Goal: Find specific page/section: Find specific page/section

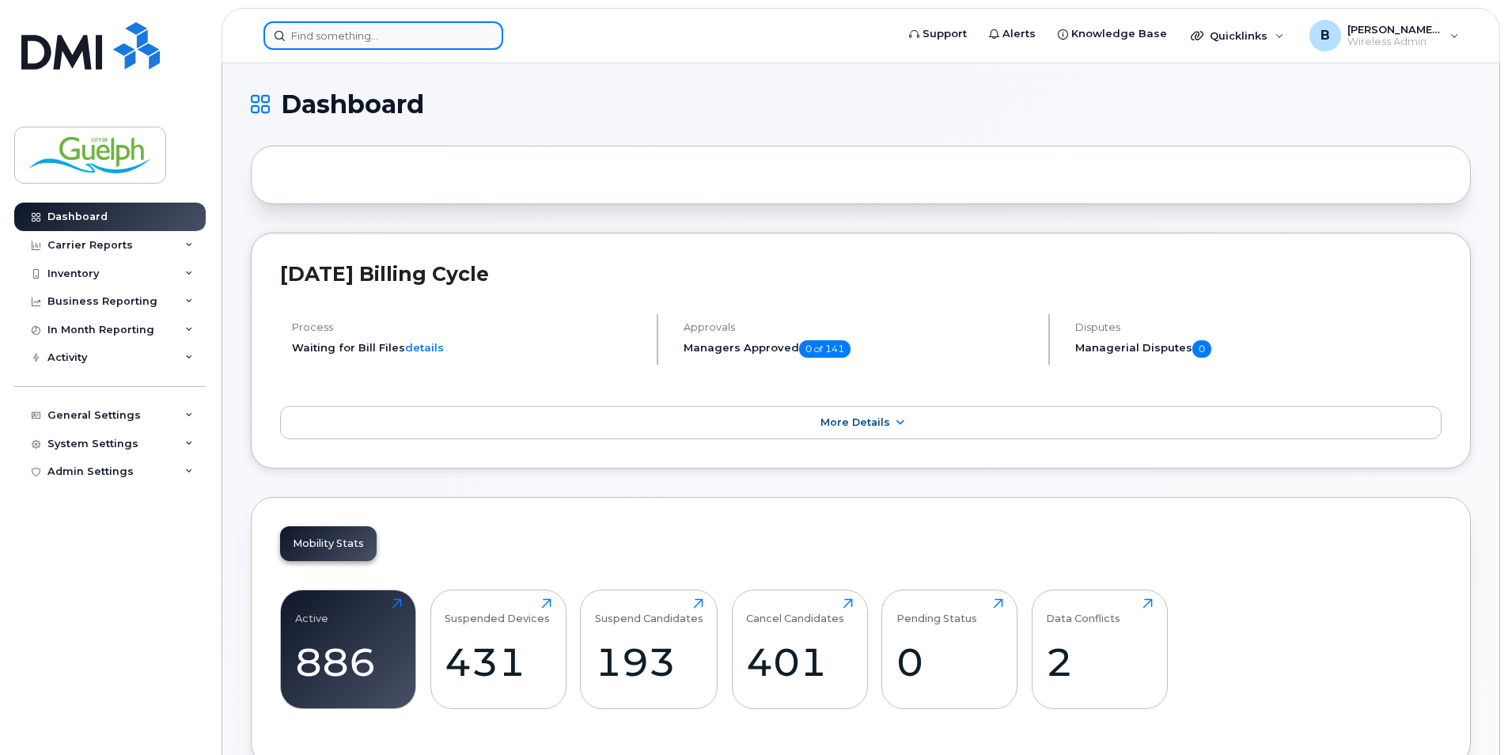
click at [387, 39] on input at bounding box center [383, 35] width 240 height 28
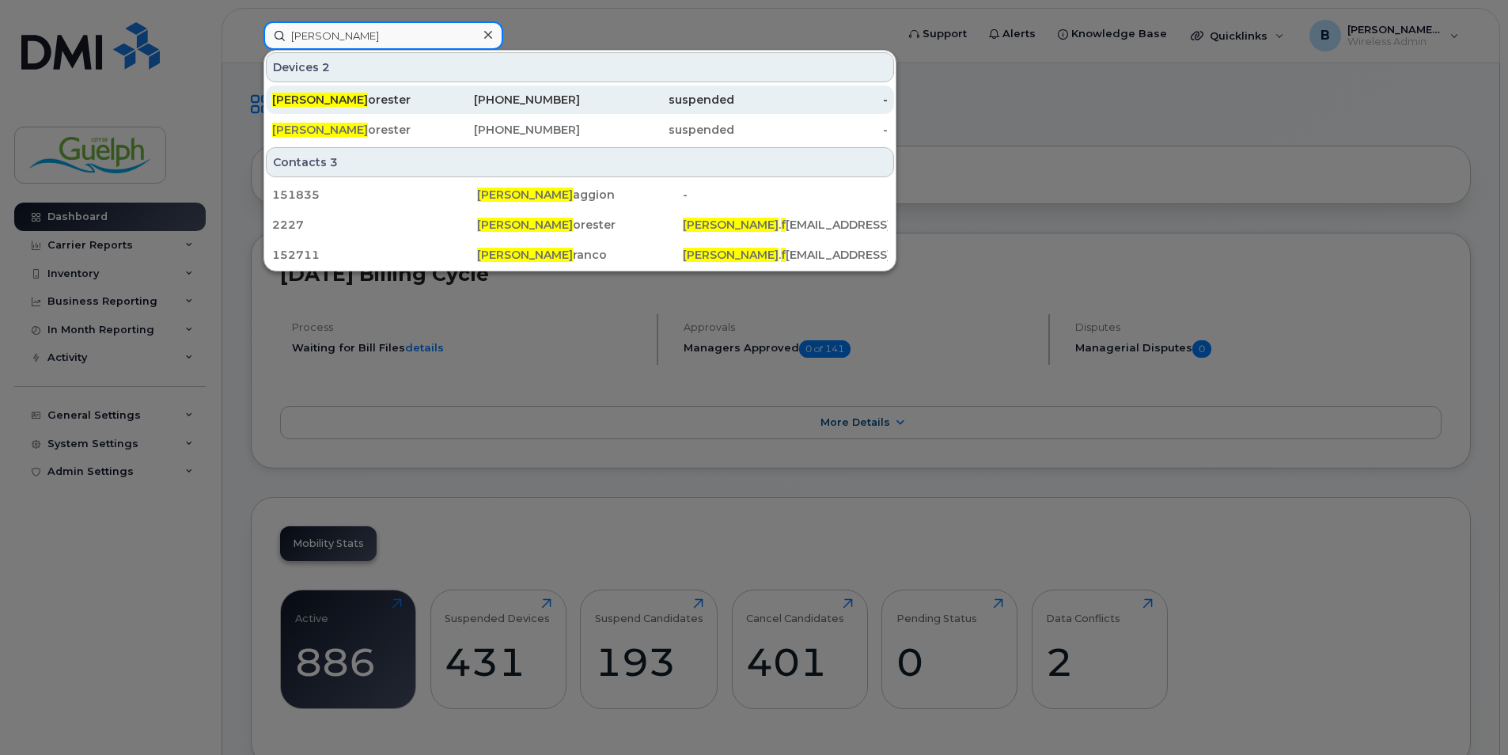
type input "steve f"
click at [331, 94] on div "Steve F orester" at bounding box center [349, 100] width 154 height 16
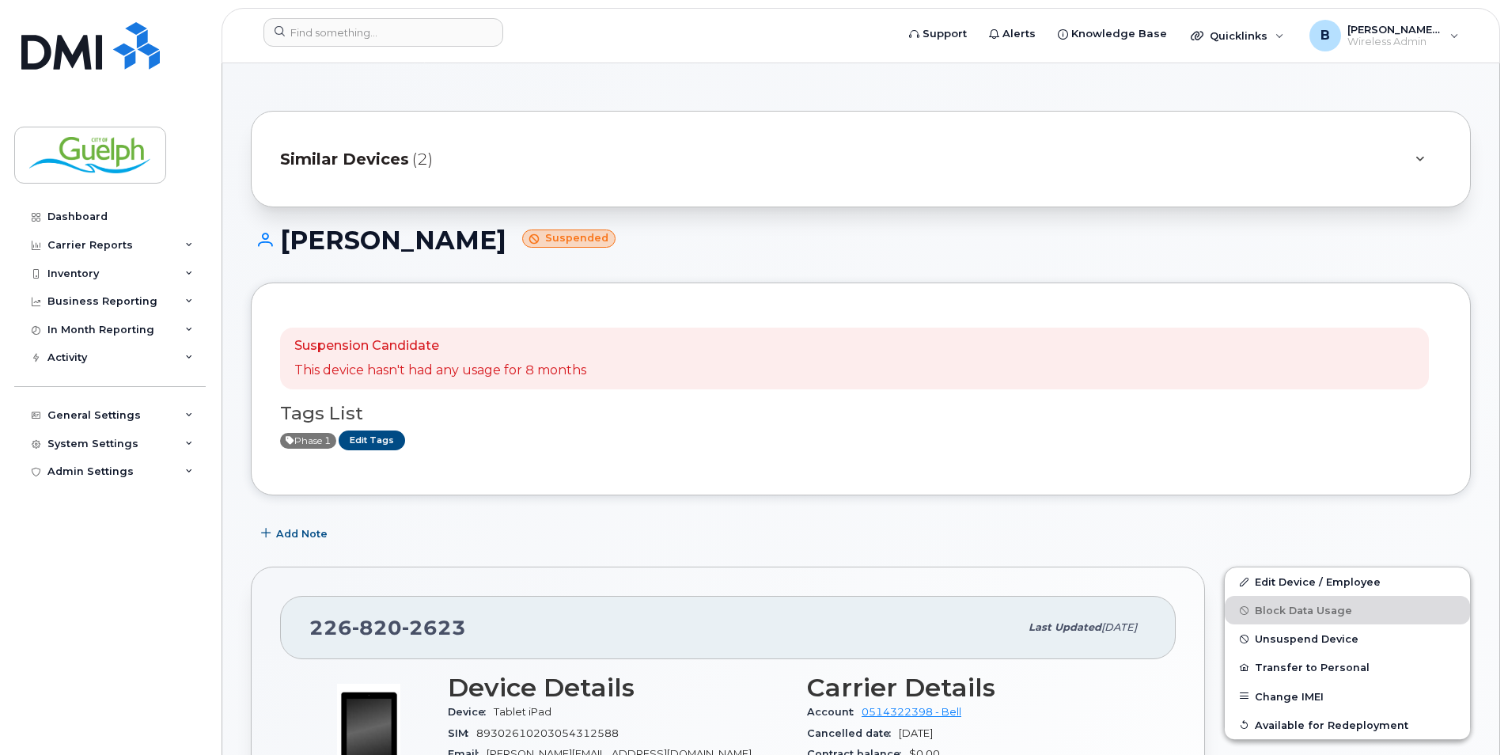
click at [621, 179] on div "Similar Devices (2)" at bounding box center [861, 159] width 1220 height 97
click at [1430, 157] on div at bounding box center [1419, 159] width 44 height 38
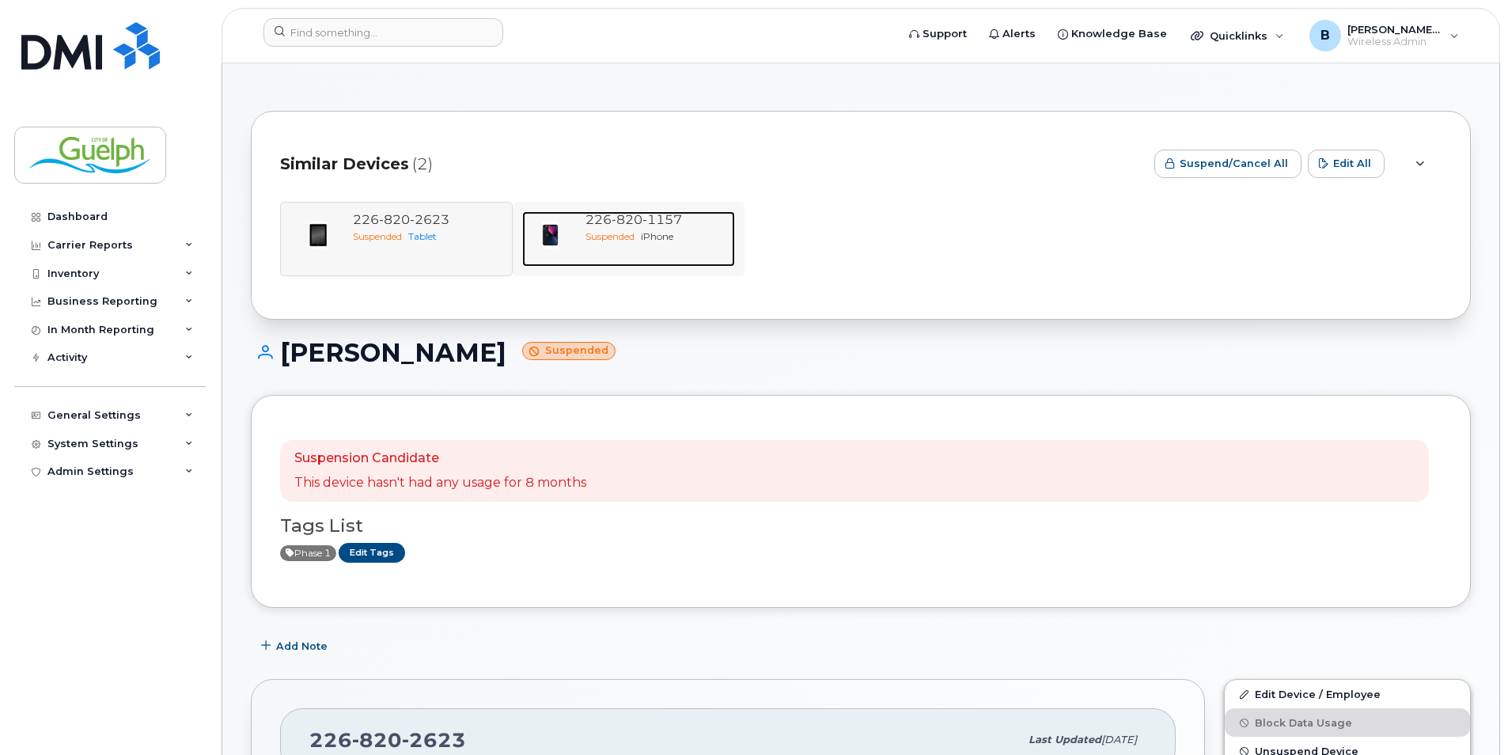
click at [642, 237] on div "Suspended iPhone" at bounding box center [657, 235] width 144 height 13
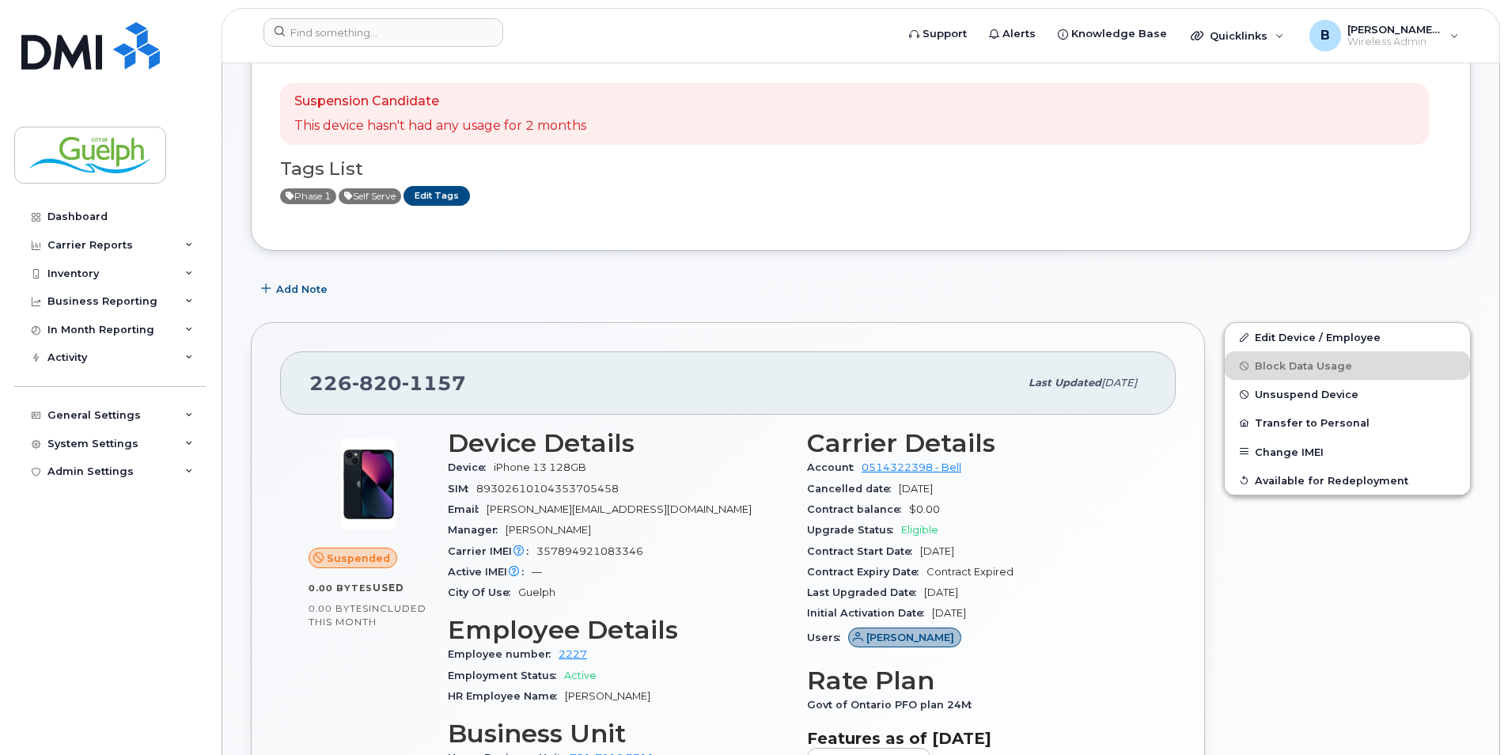
scroll to position [316, 0]
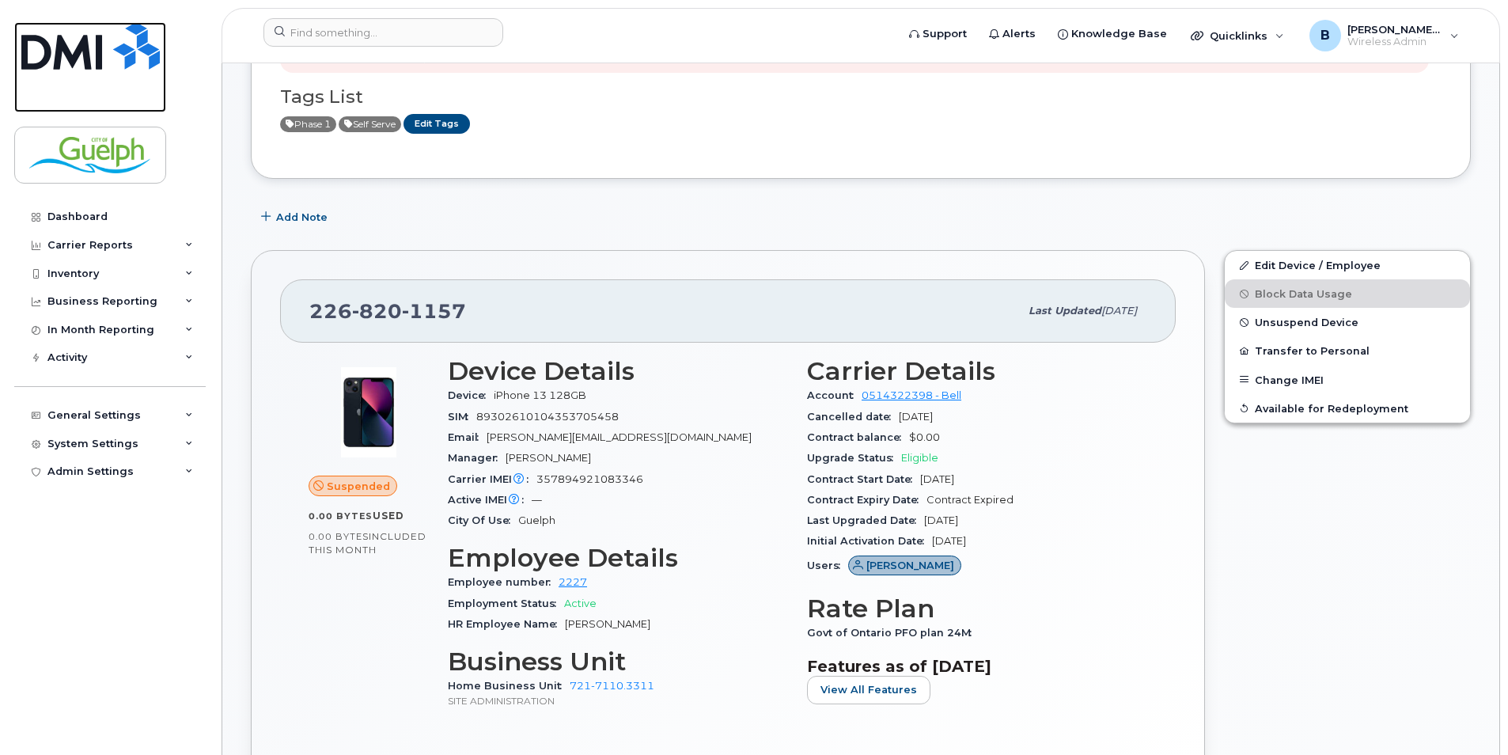
click at [93, 59] on img at bounding box center [90, 45] width 138 height 47
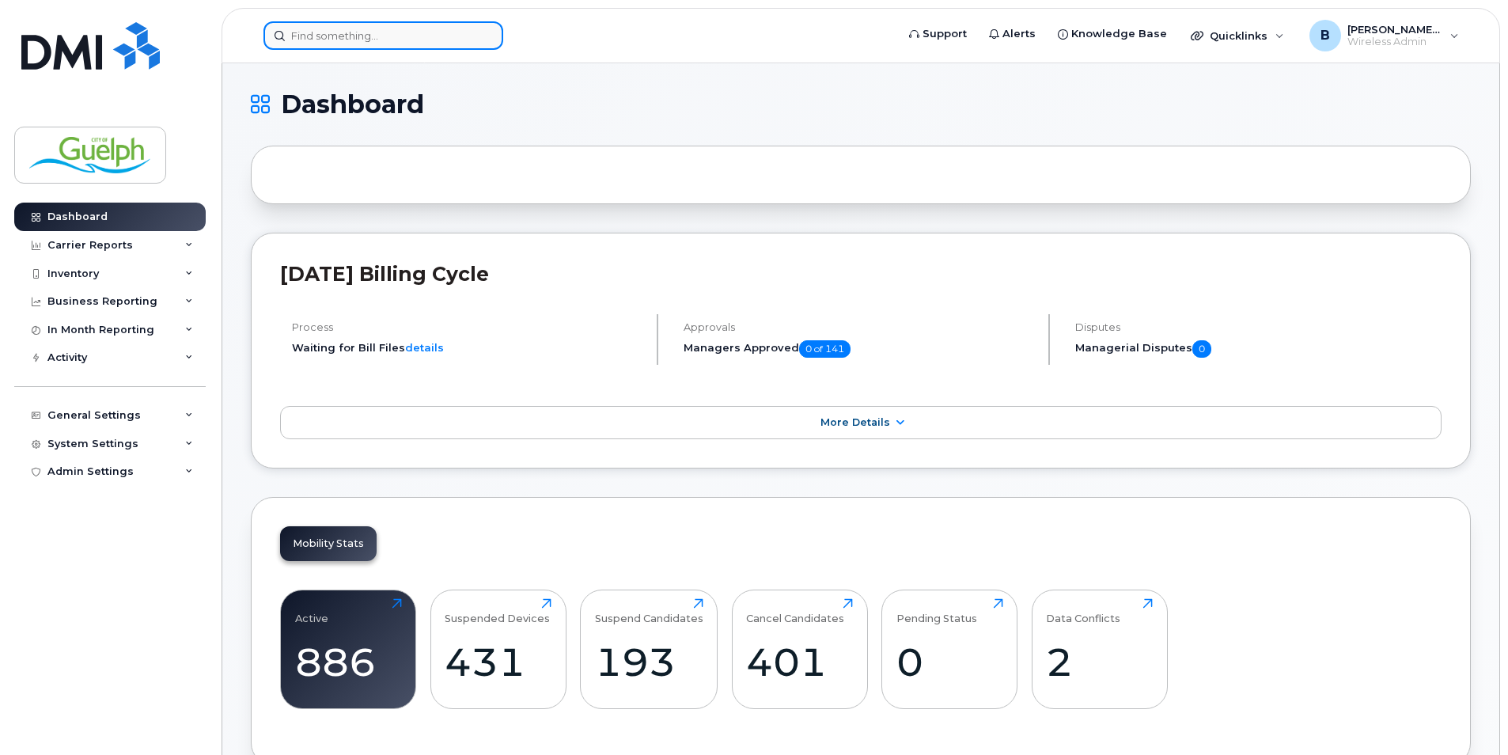
click at [430, 38] on input at bounding box center [383, 35] width 240 height 28
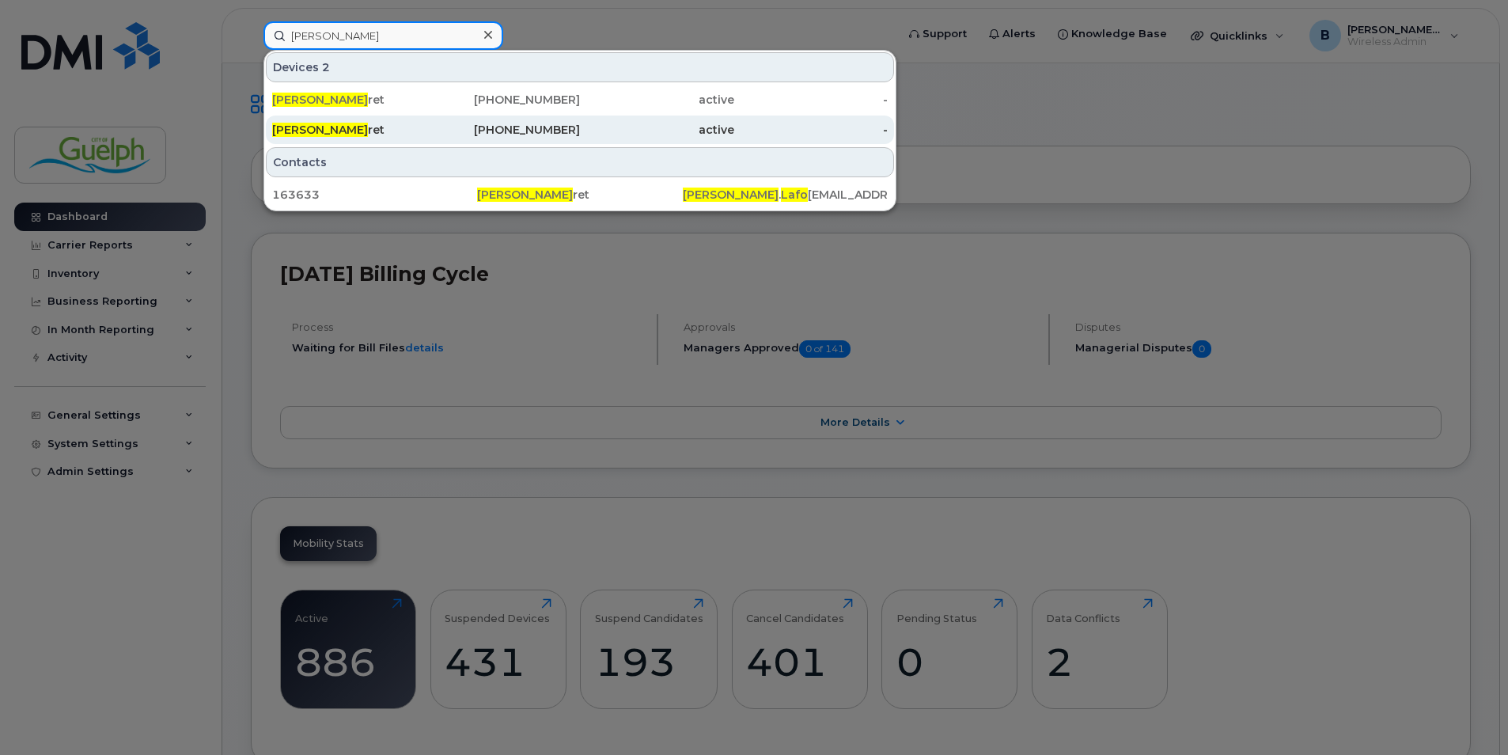
type input "kelly lafo"
click at [466, 131] on div "226-332-0009" at bounding box center [503, 130] width 154 height 16
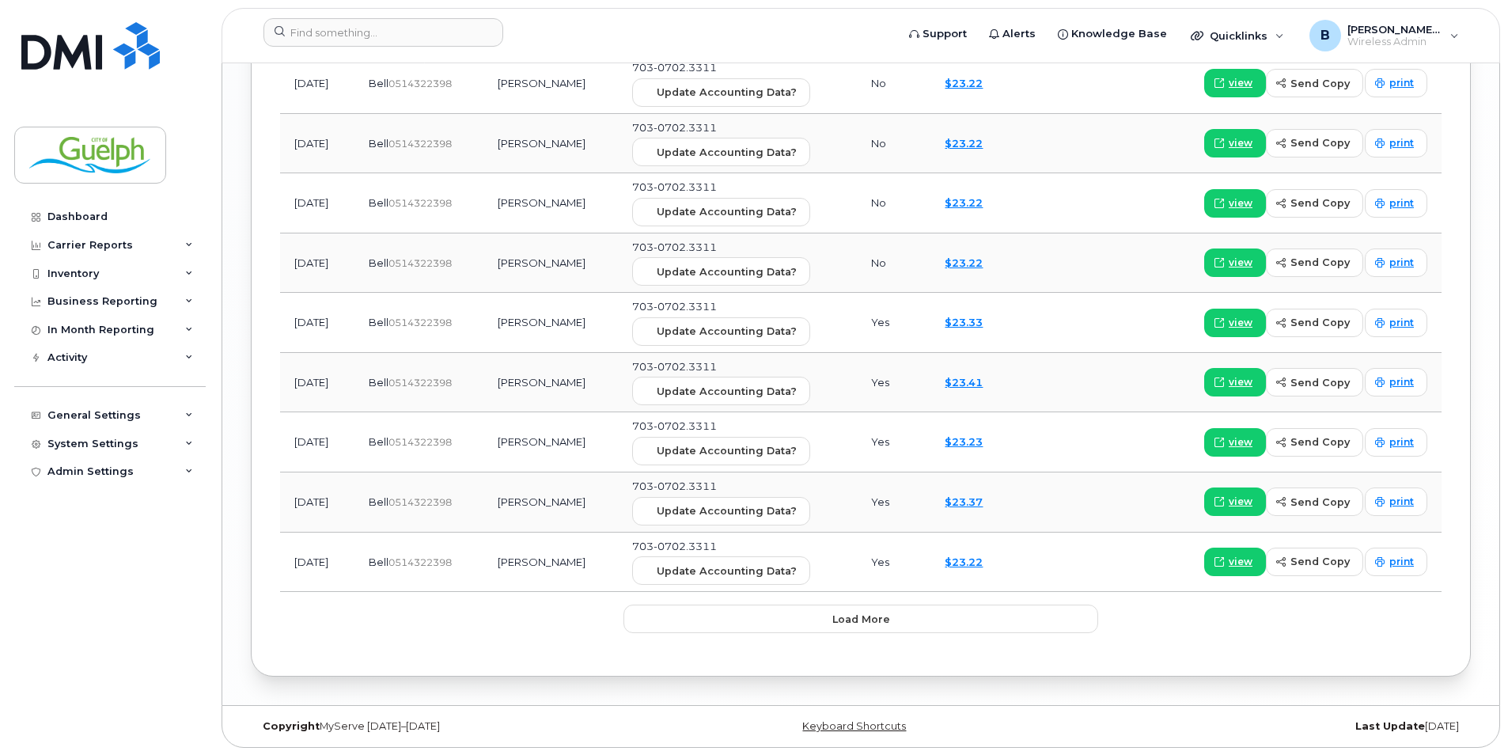
scroll to position [2221, 0]
drag, startPoint x: 919, startPoint y: 615, endPoint x: 945, endPoint y: 576, distance: 47.0
click at [922, 615] on button "Load more" at bounding box center [860, 618] width 475 height 28
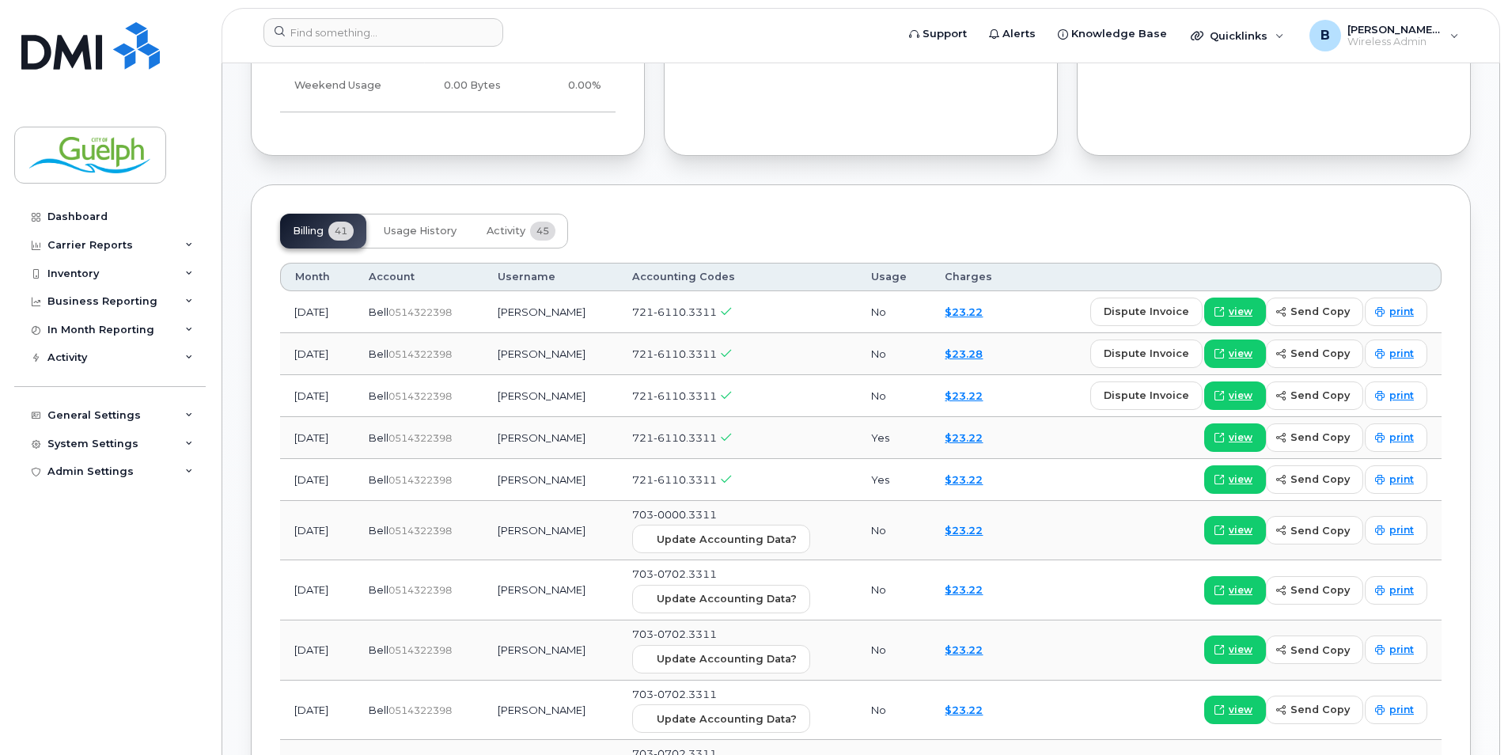
scroll to position [1159, 0]
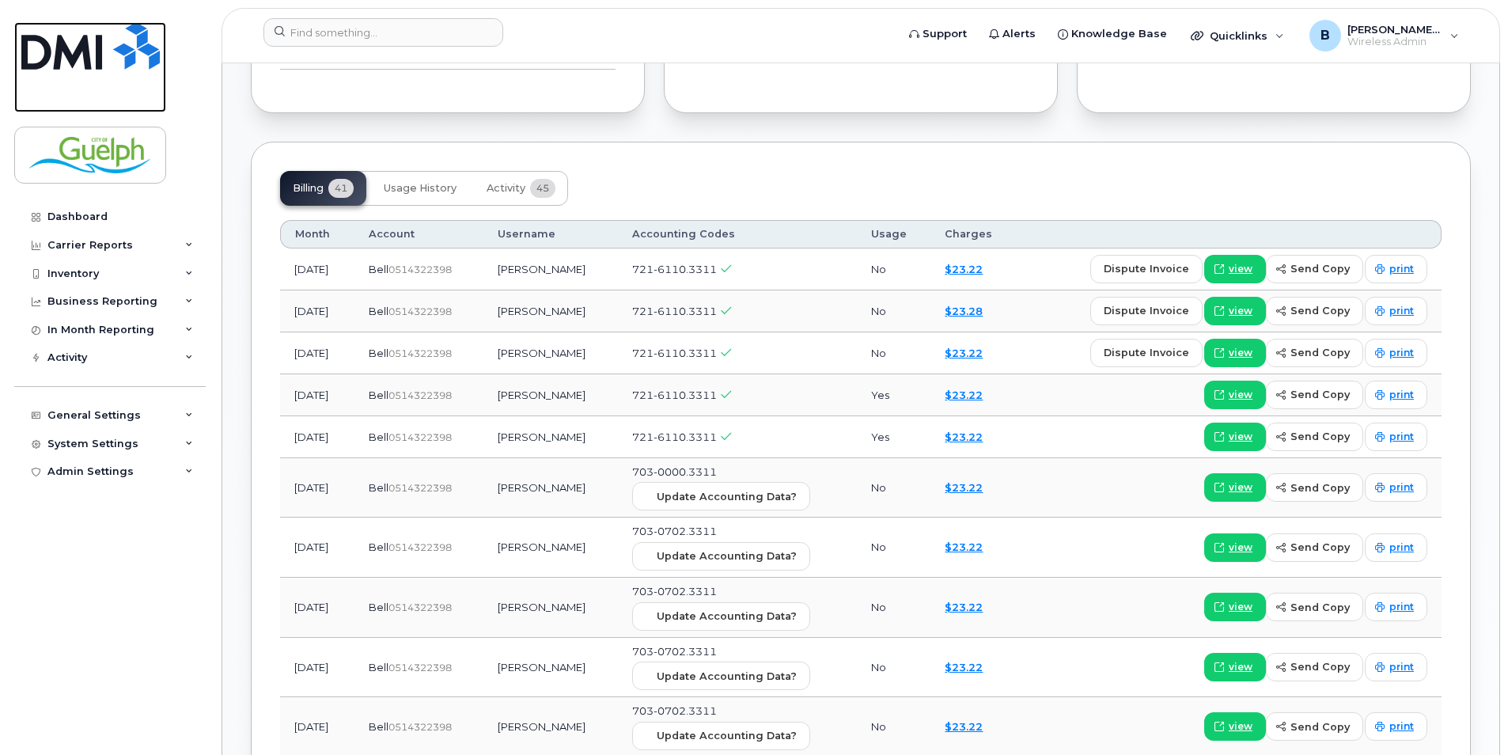
drag, startPoint x: 101, startPoint y: 50, endPoint x: 149, endPoint y: 127, distance: 90.2
click at [101, 50] on img at bounding box center [90, 45] width 138 height 47
